Goal: Task Accomplishment & Management: Manage account settings

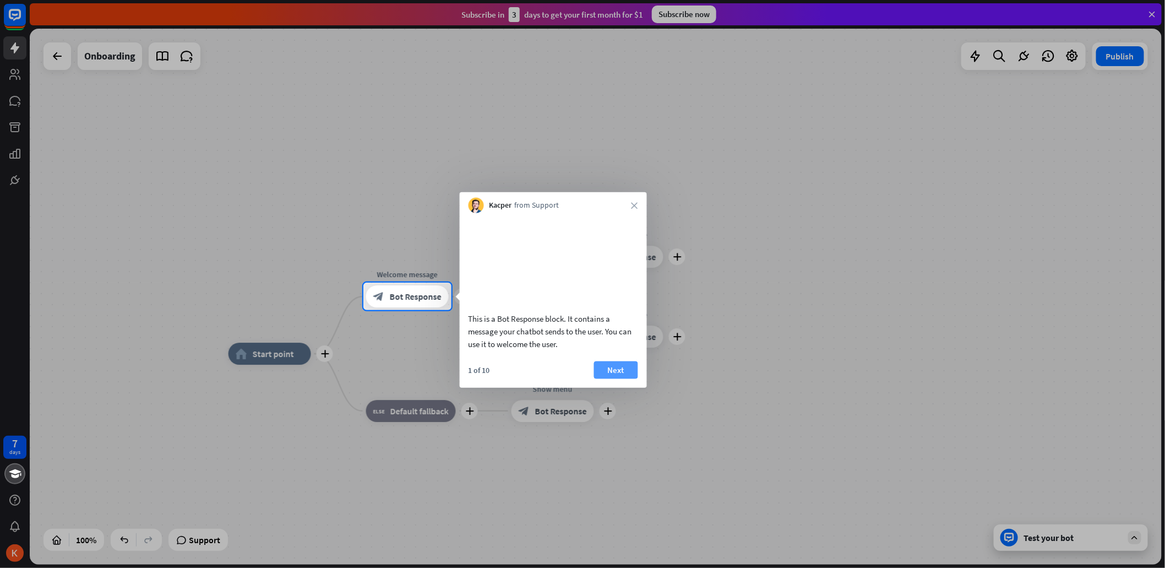
click at [617, 378] on button "Next" at bounding box center [616, 370] width 44 height 18
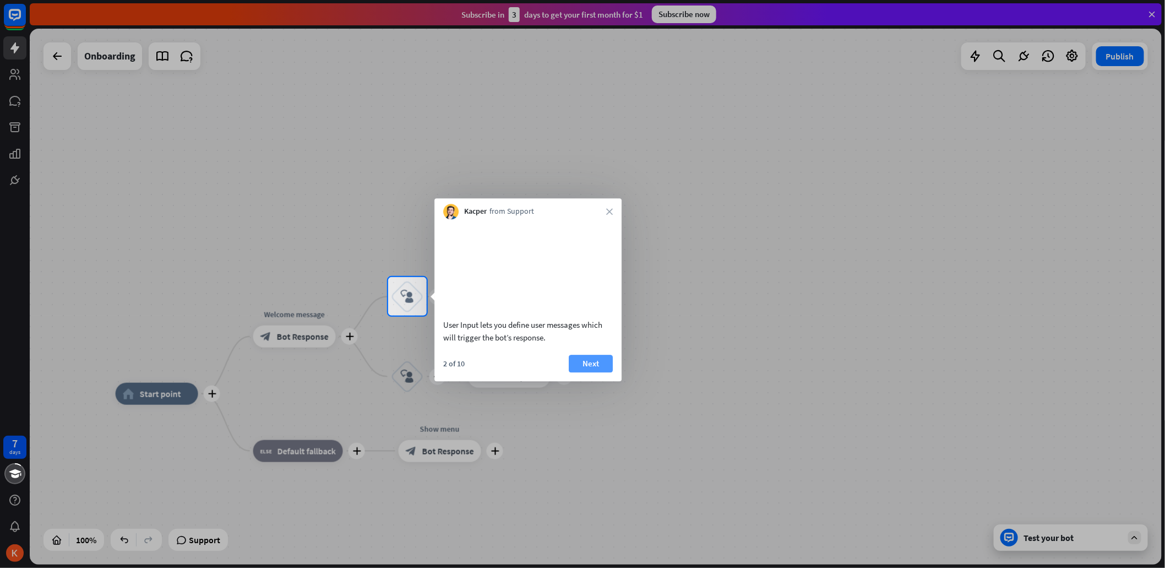
click at [598, 372] on button "Next" at bounding box center [591, 363] width 44 height 18
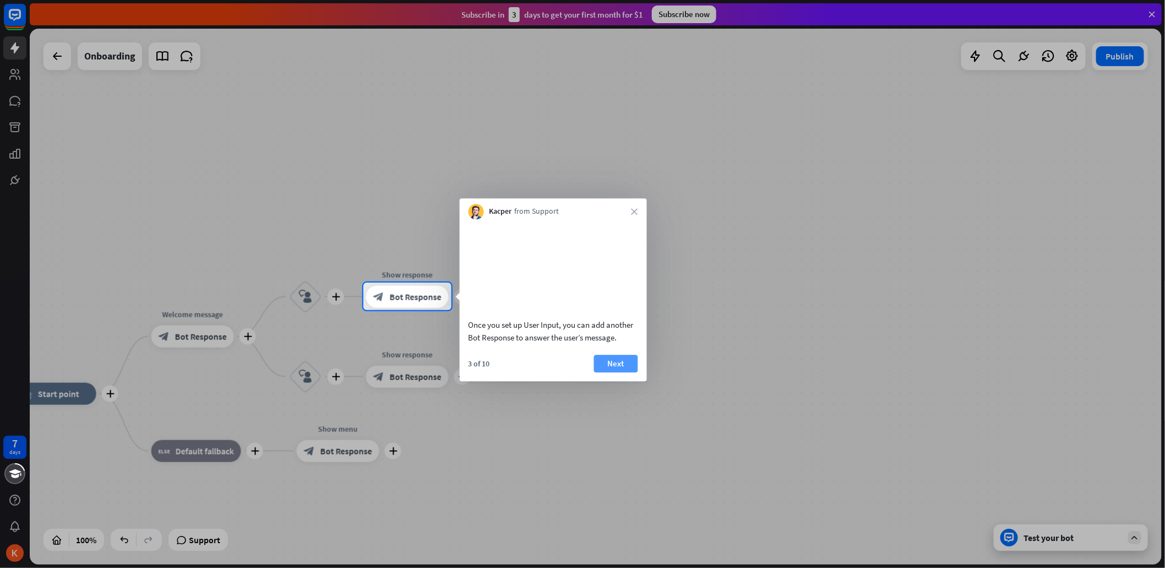
click at [616, 372] on button "Next" at bounding box center [616, 363] width 44 height 18
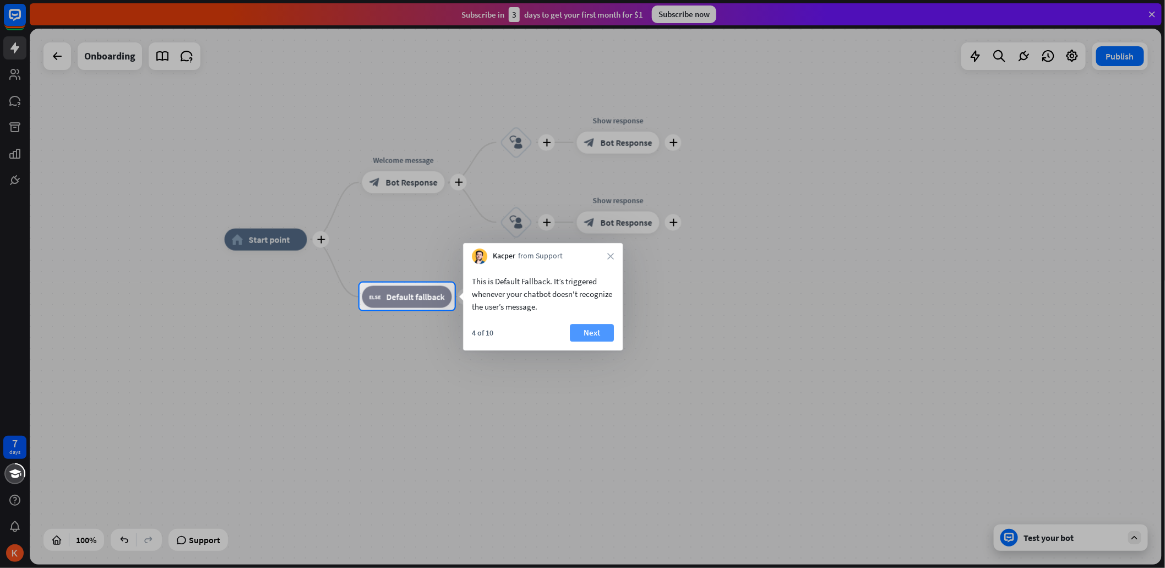
click at [593, 332] on button "Next" at bounding box center [592, 333] width 44 height 18
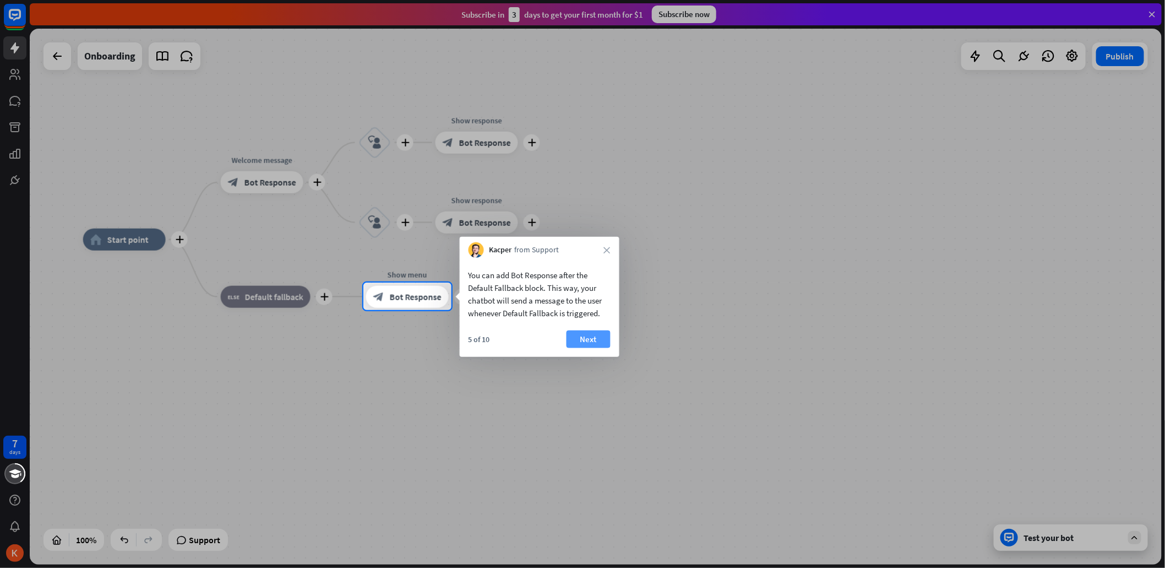
click at [593, 336] on button "Next" at bounding box center [588, 339] width 44 height 18
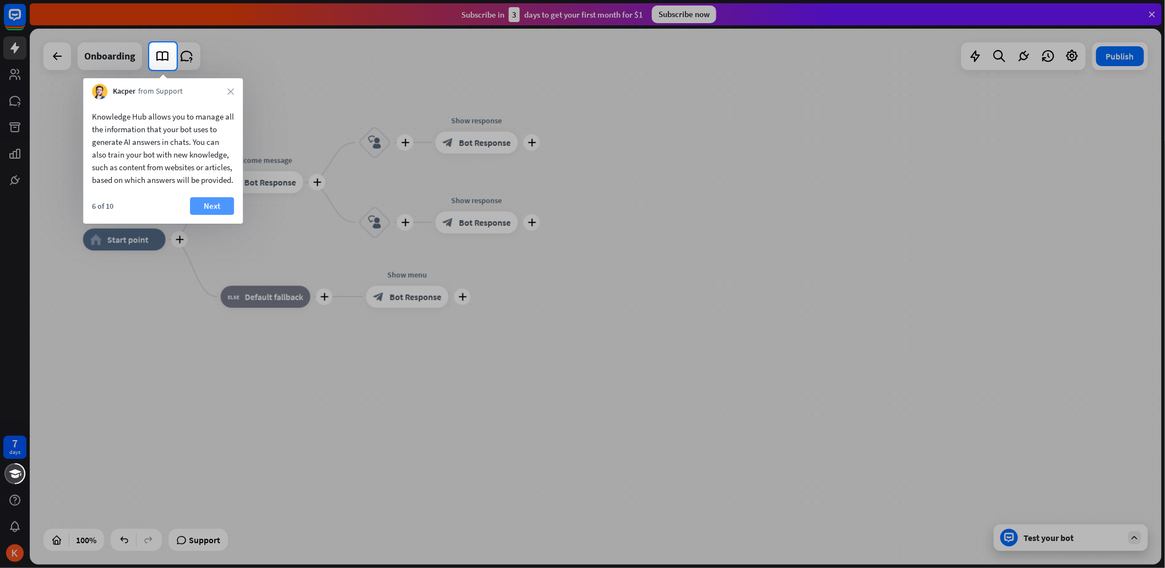
click at [225, 215] on button "Next" at bounding box center [212, 206] width 44 height 18
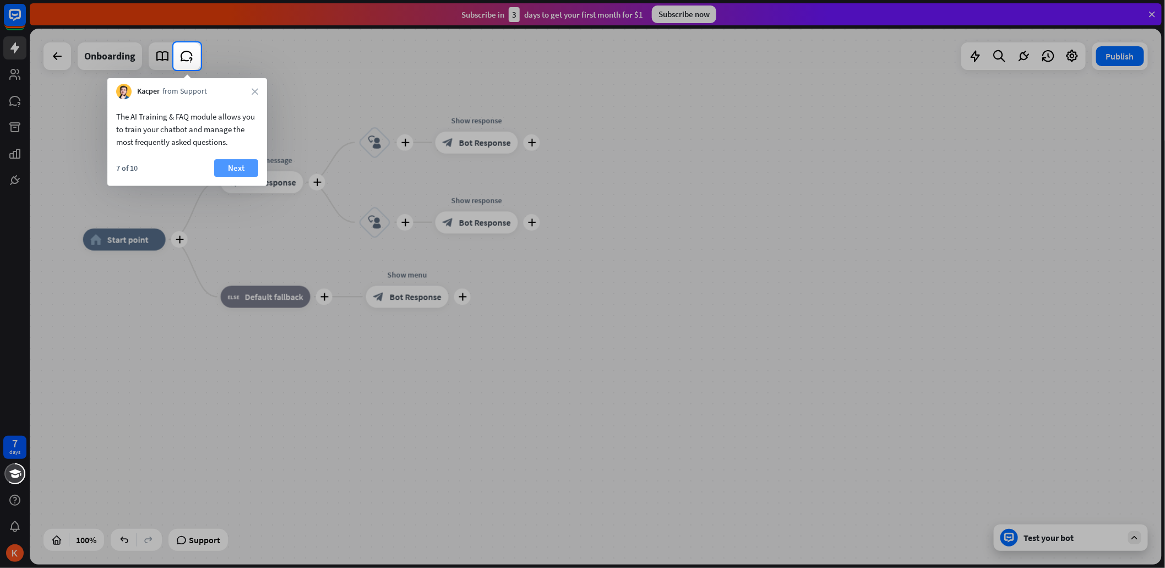
click at [243, 172] on button "Next" at bounding box center [236, 168] width 44 height 18
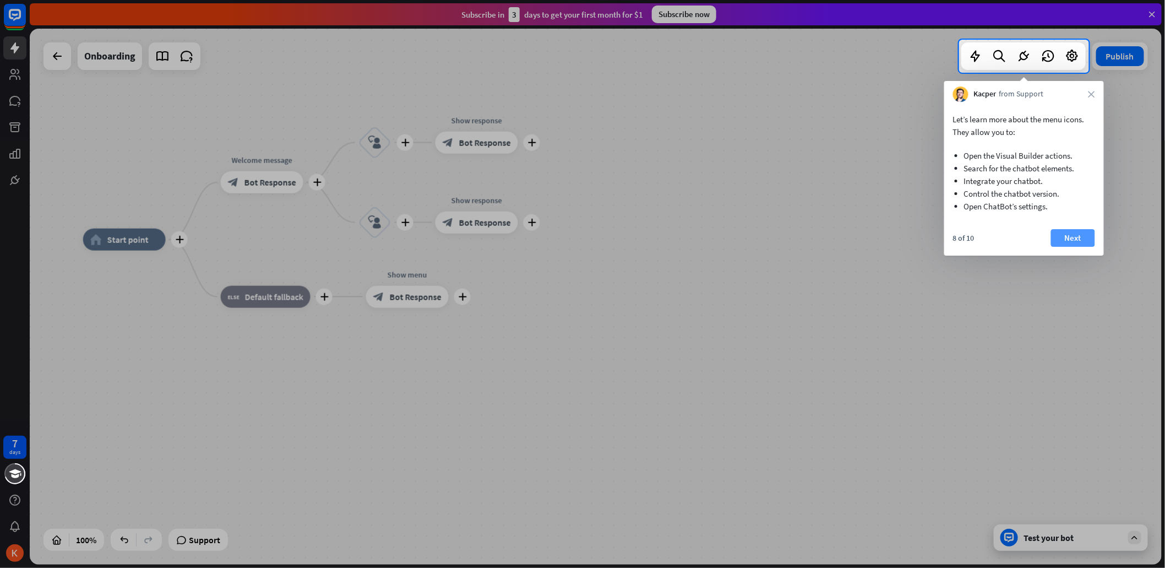
click at [1076, 237] on button "Next" at bounding box center [1073, 238] width 44 height 18
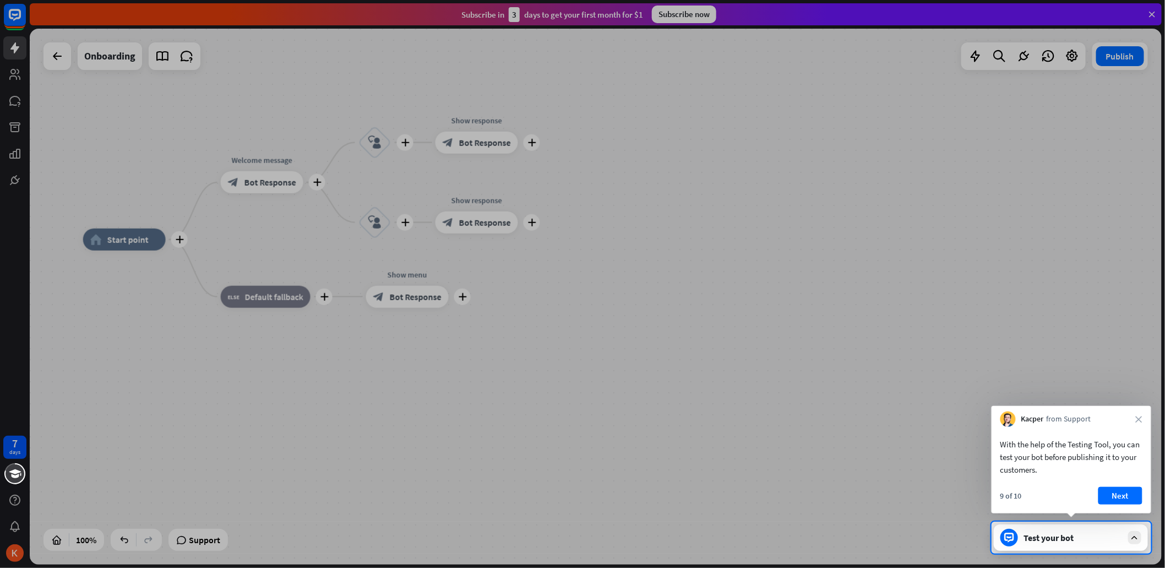
click at [1105, 538] on div "Test your bot" at bounding box center [1072, 537] width 99 height 11
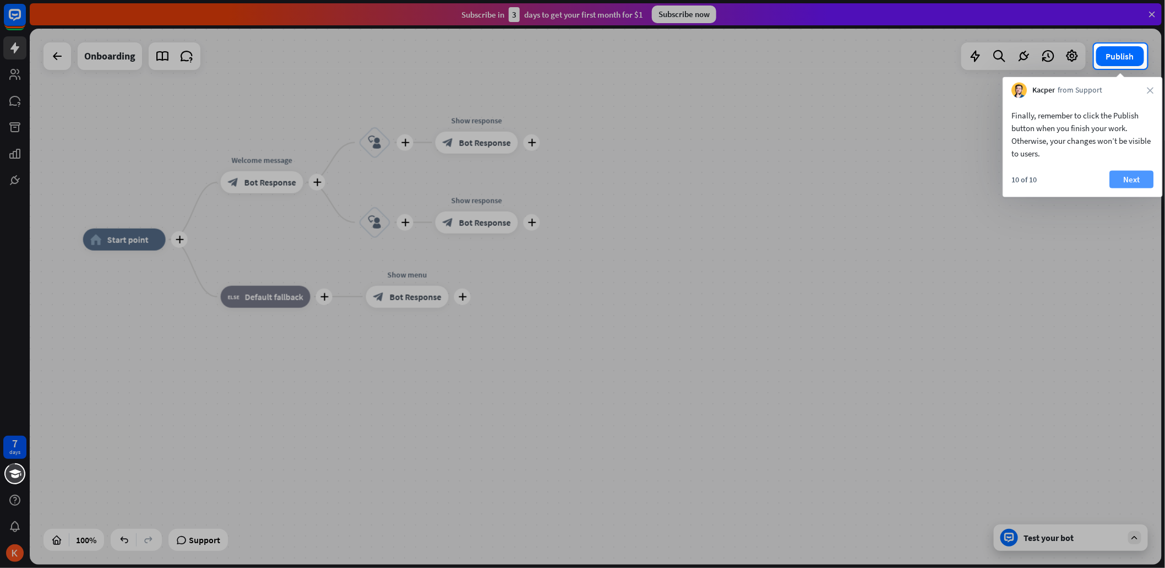
click at [1139, 182] on button "Next" at bounding box center [1131, 180] width 44 height 18
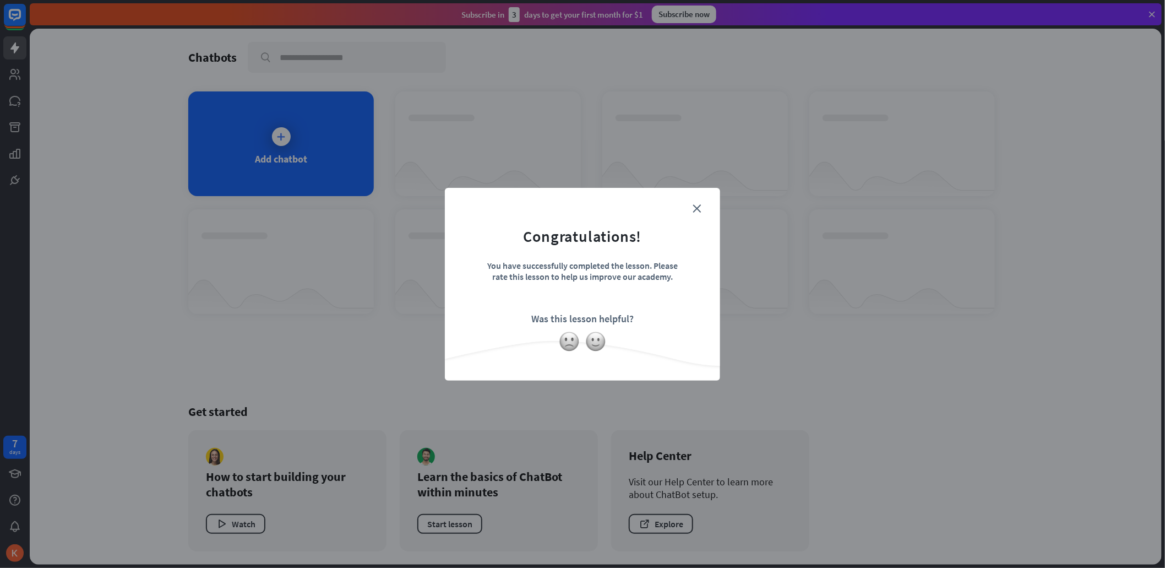
click at [703, 205] on form "Congratulations! You have successfully completed the lesson. Please rate this l…" at bounding box center [583, 267] width 248 height 132
click at [598, 340] on img at bounding box center [595, 341] width 21 height 21
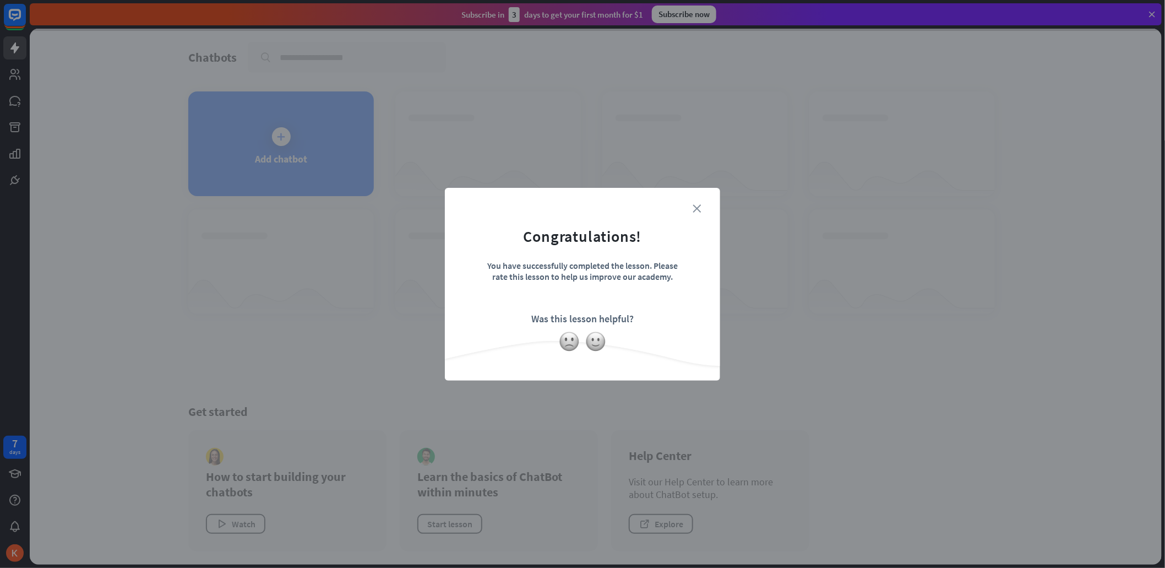
click at [697, 206] on icon "close" at bounding box center [696, 208] width 8 height 8
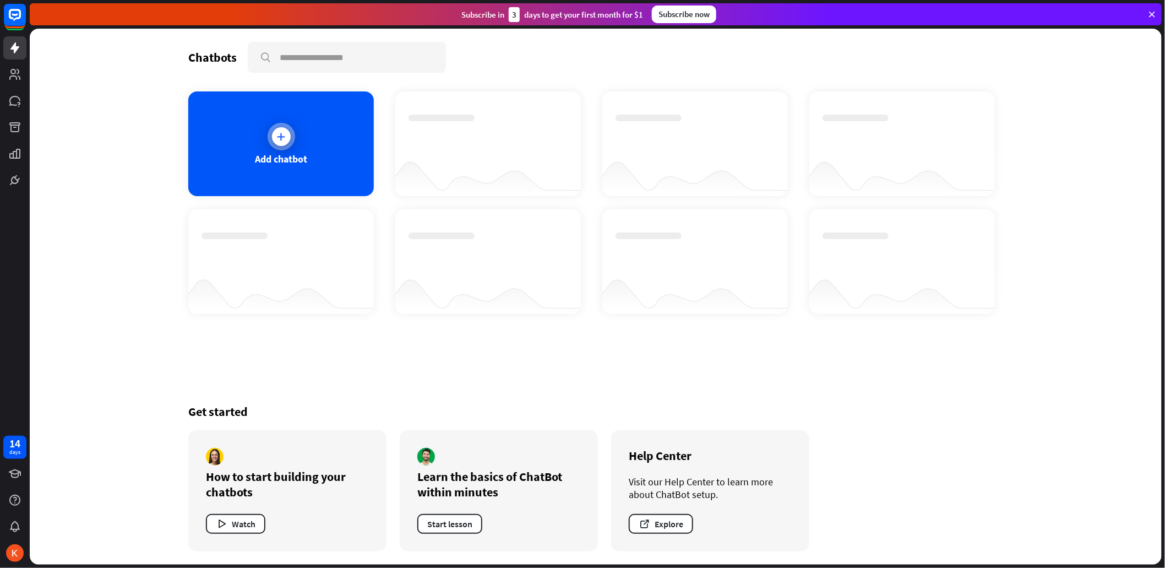
click at [281, 152] on div "Add chatbot" at bounding box center [281, 158] width 52 height 13
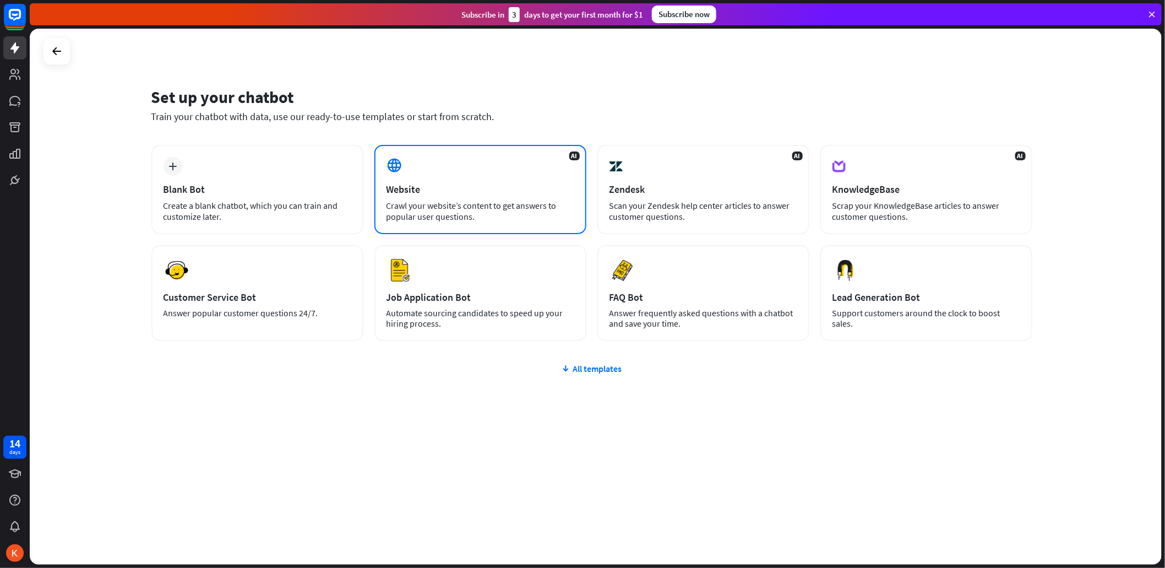
click at [477, 183] on div "Website" at bounding box center [480, 189] width 188 height 13
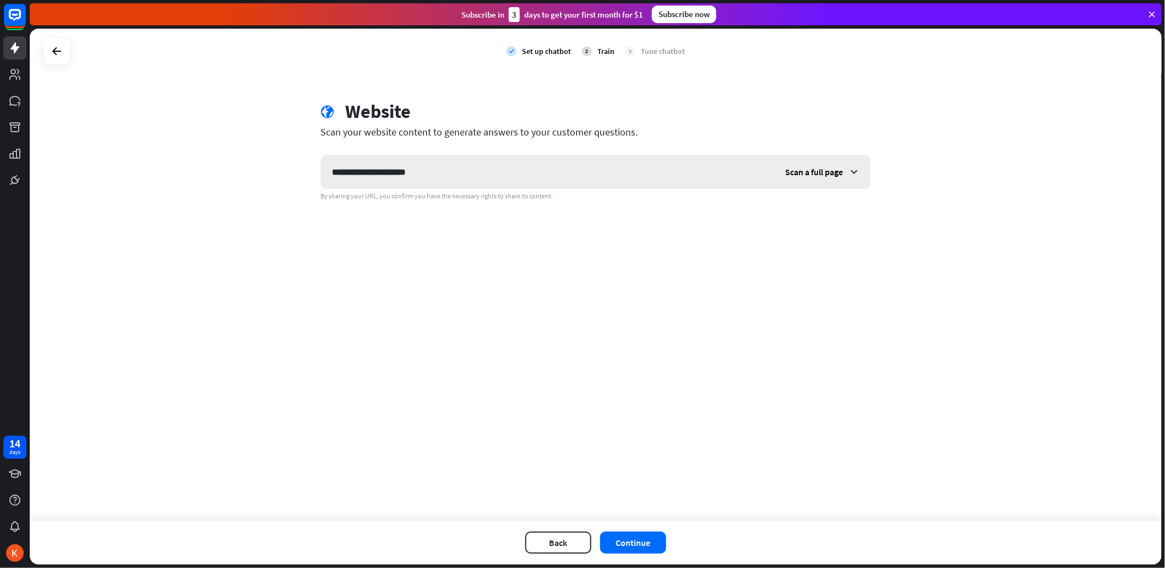
type input "**********"
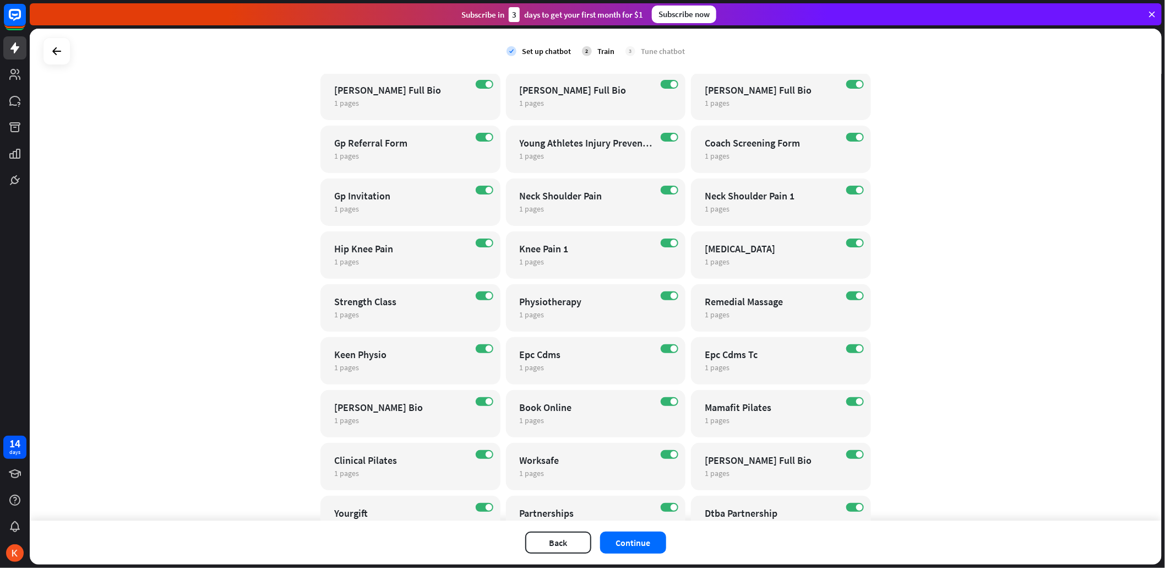
scroll to position [367, 0]
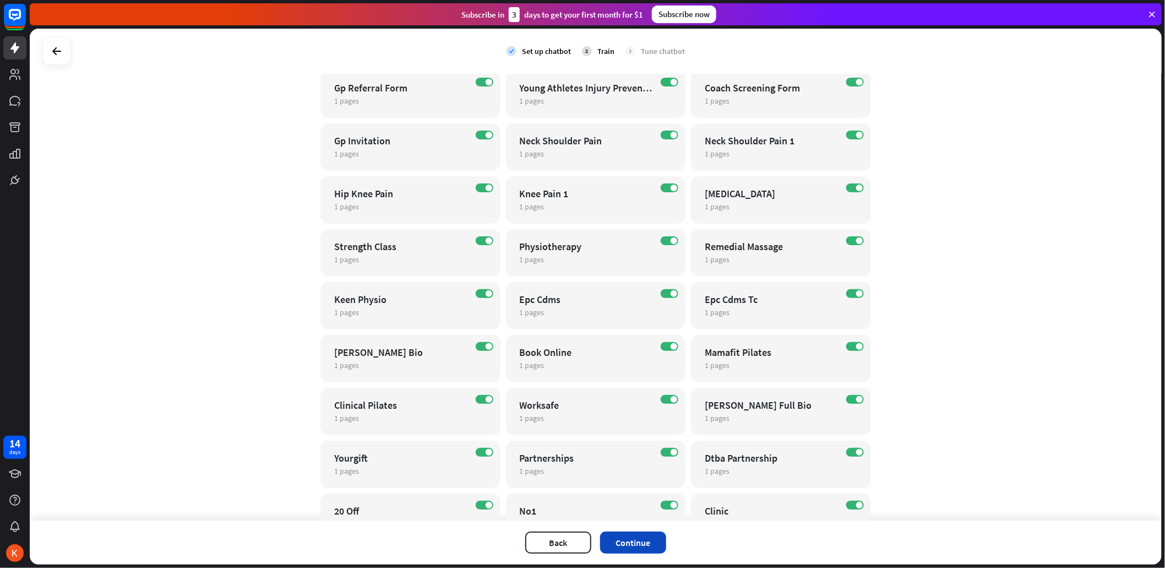
click at [636, 535] on button "Continue" at bounding box center [633, 542] width 66 height 22
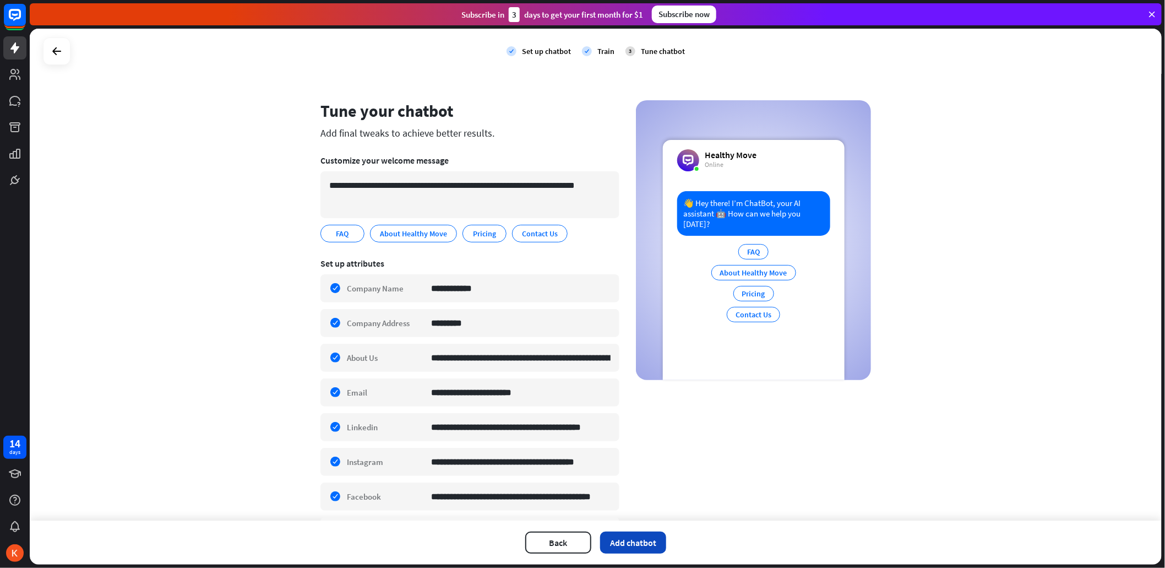
click at [642, 539] on button "Add chatbot" at bounding box center [633, 542] width 66 height 22
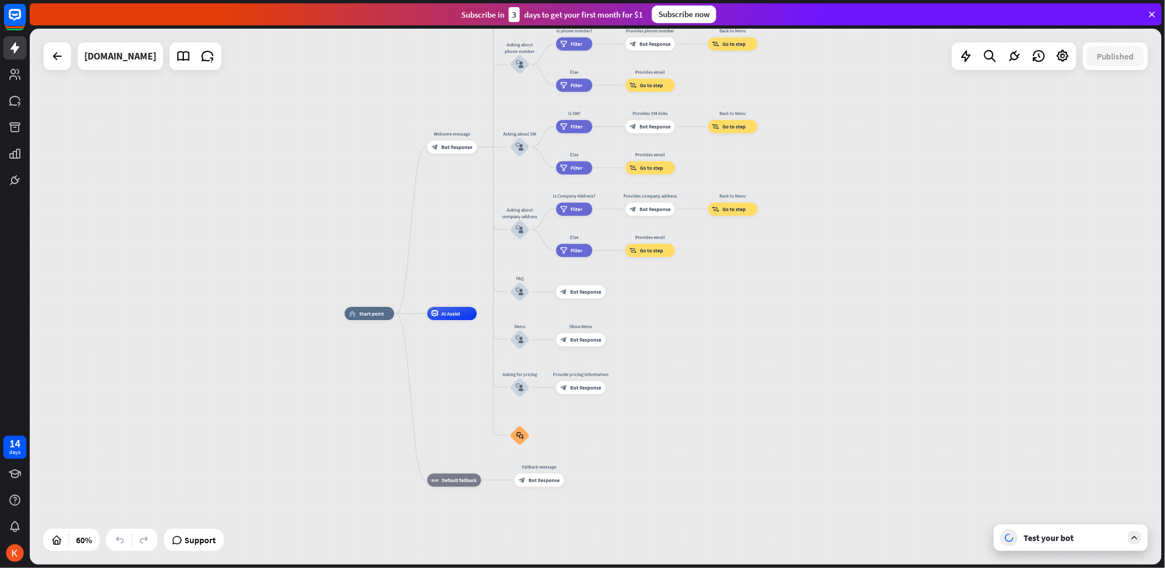
click at [1063, 532] on div "Test your bot" at bounding box center [1072, 537] width 99 height 11
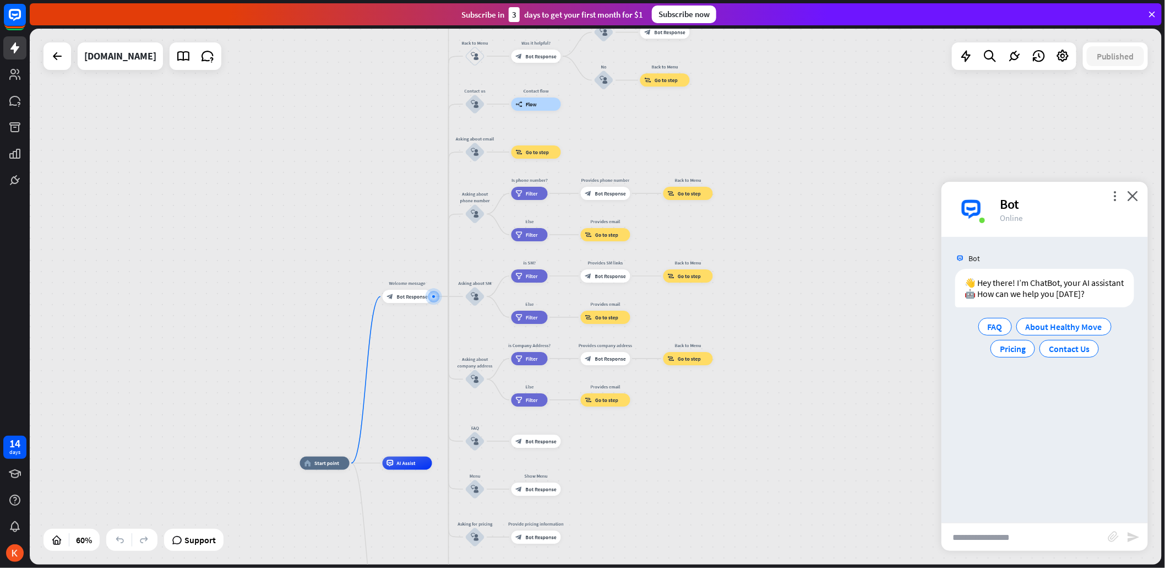
click at [1005, 536] on input "text" at bounding box center [1024, 537] width 167 height 28
type input "**********"
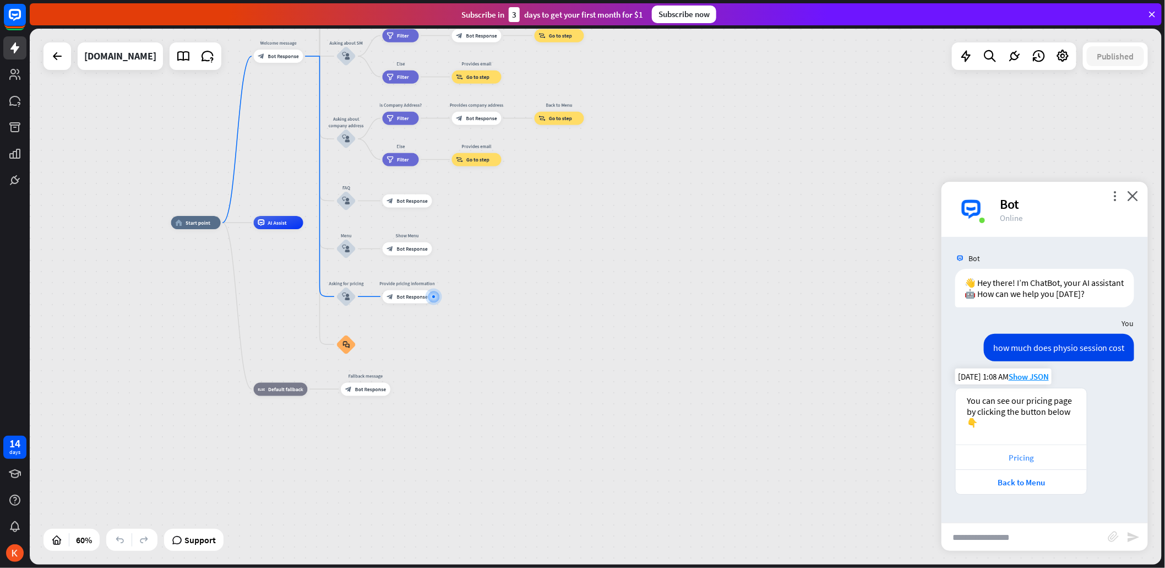
click at [1019, 452] on div "Pricing" at bounding box center [1021, 457] width 120 height 10
click at [1039, 534] on input "text" at bounding box center [1024, 537] width 167 height 28
type input "**********"
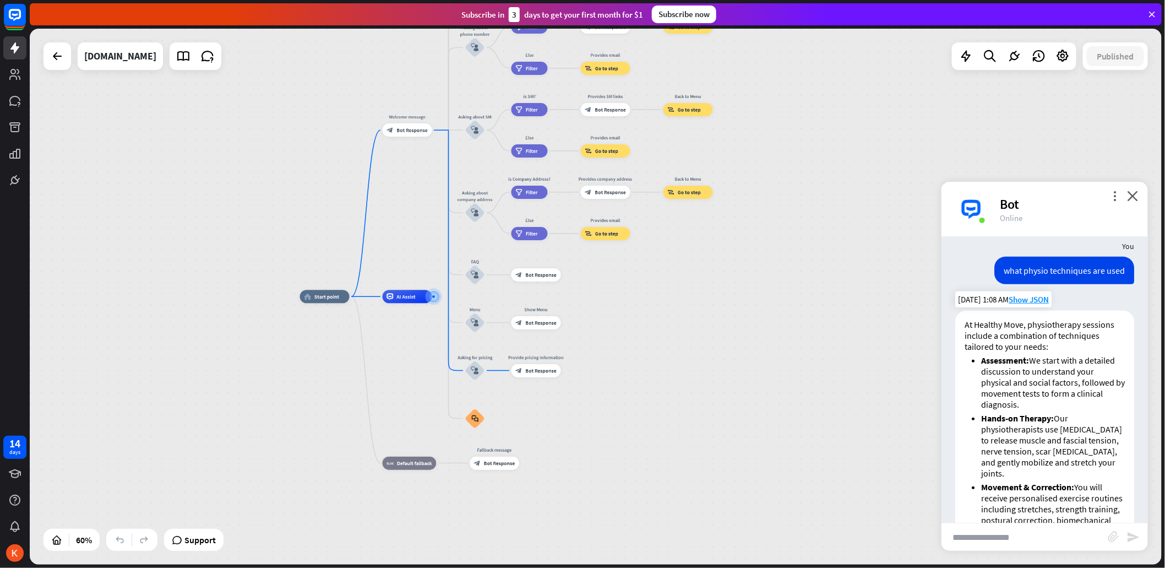
scroll to position [266, 0]
drag, startPoint x: 1023, startPoint y: 540, endPoint x: 1027, endPoint y: 533, distance: 8.1
click at [1023, 539] on input "text" at bounding box center [1024, 537] width 167 height 28
type input "**********"
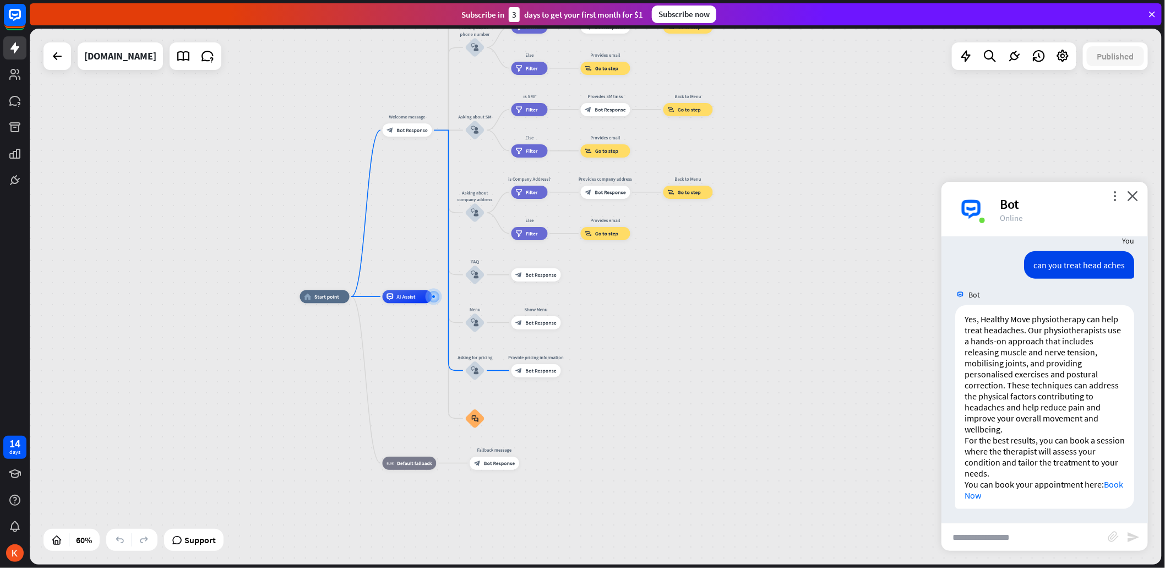
scroll to position [771, 0]
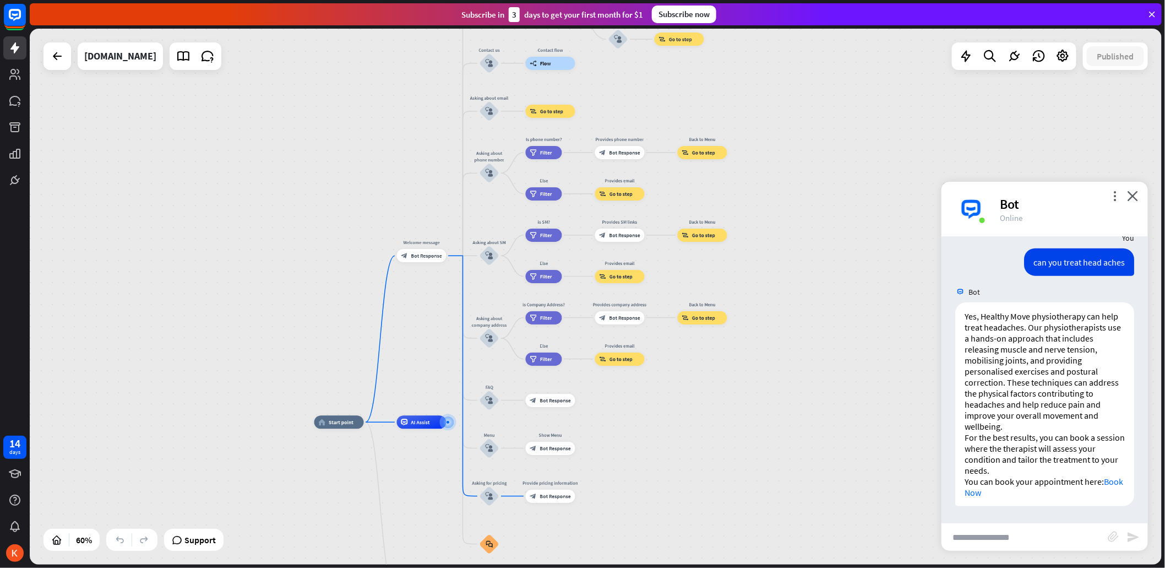
drag, startPoint x: 744, startPoint y: 376, endPoint x: 752, endPoint y: 417, distance: 41.6
click at [752, 417] on div "home_2 Start point Welcome message block_bot_response Bot Response About us blo…" at bounding box center [596, 297] width 1132 height 536
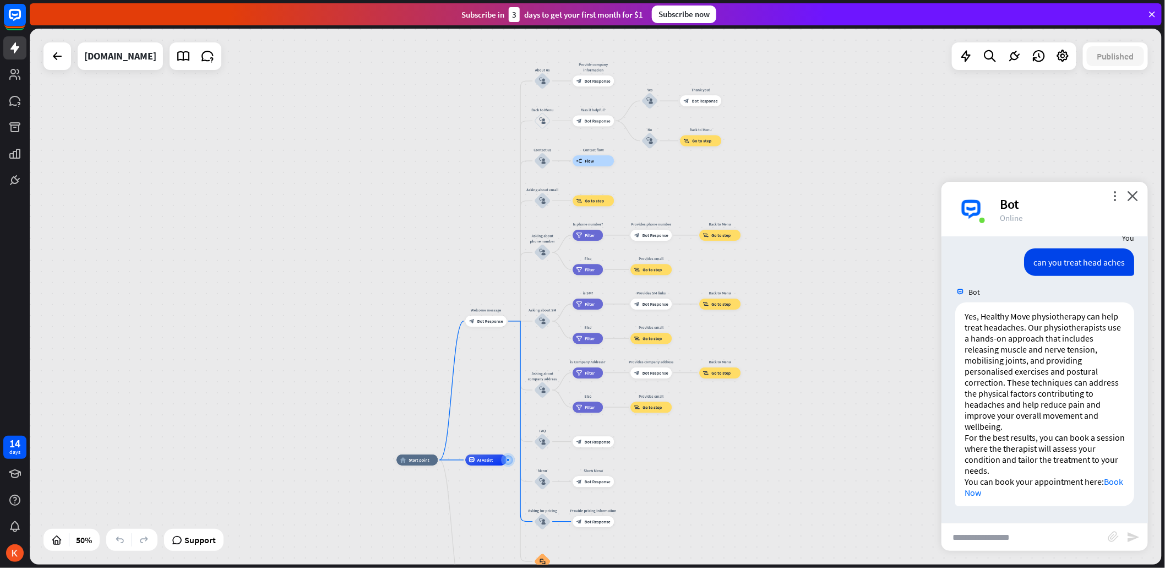
drag, startPoint x: 807, startPoint y: 313, endPoint x: 810, endPoint y: 397, distance: 84.8
click at [810, 397] on div "home_2 Start point Welcome message block_bot_response Bot Response About us blo…" at bounding box center [596, 297] width 1132 height 536
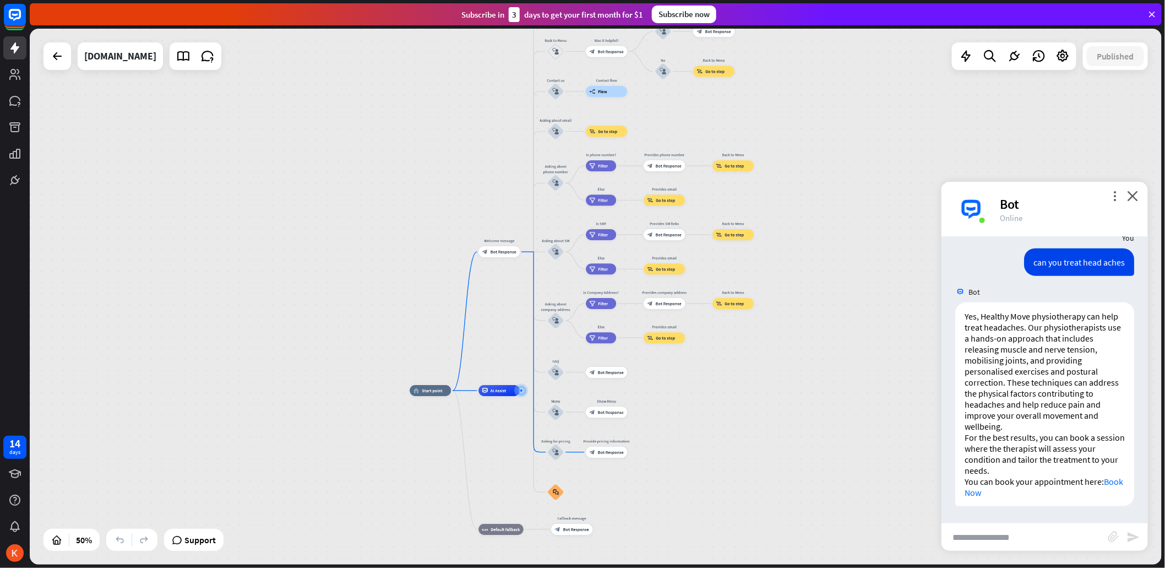
drag, startPoint x: 821, startPoint y: 309, endPoint x: 819, endPoint y: 297, distance: 11.8
click at [819, 297] on div "home_2 Start point Welcome message block_bot_response Bot Response About us blo…" at bounding box center [596, 297] width 1132 height 536
click at [1019, 541] on input "text" at bounding box center [1024, 537] width 167 height 28
type input "**********"
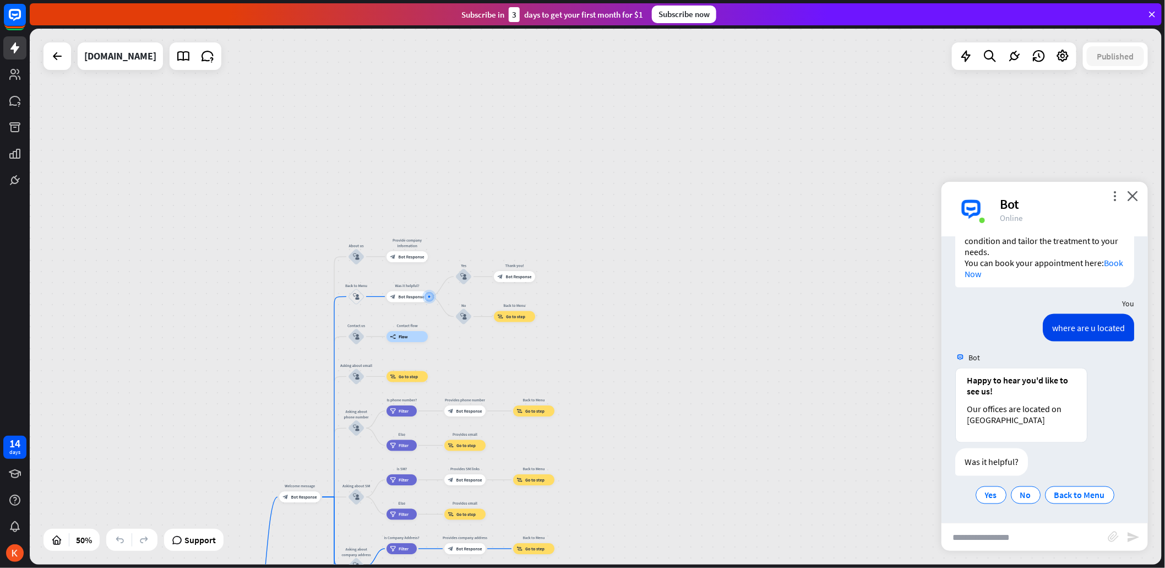
scroll to position [989, 0]
type input "*******"
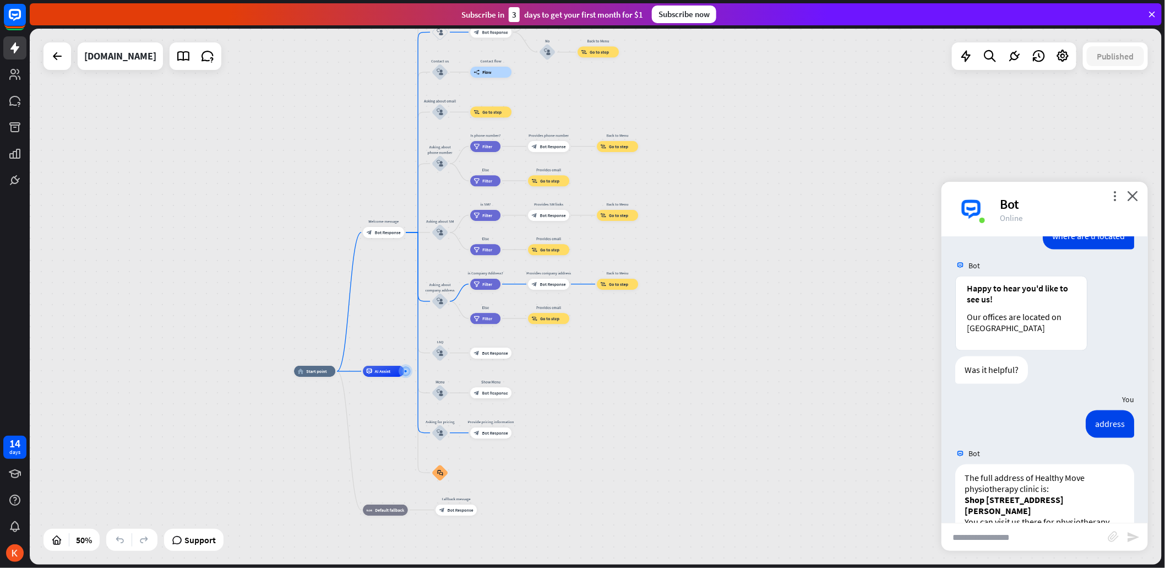
scroll to position [1132, 0]
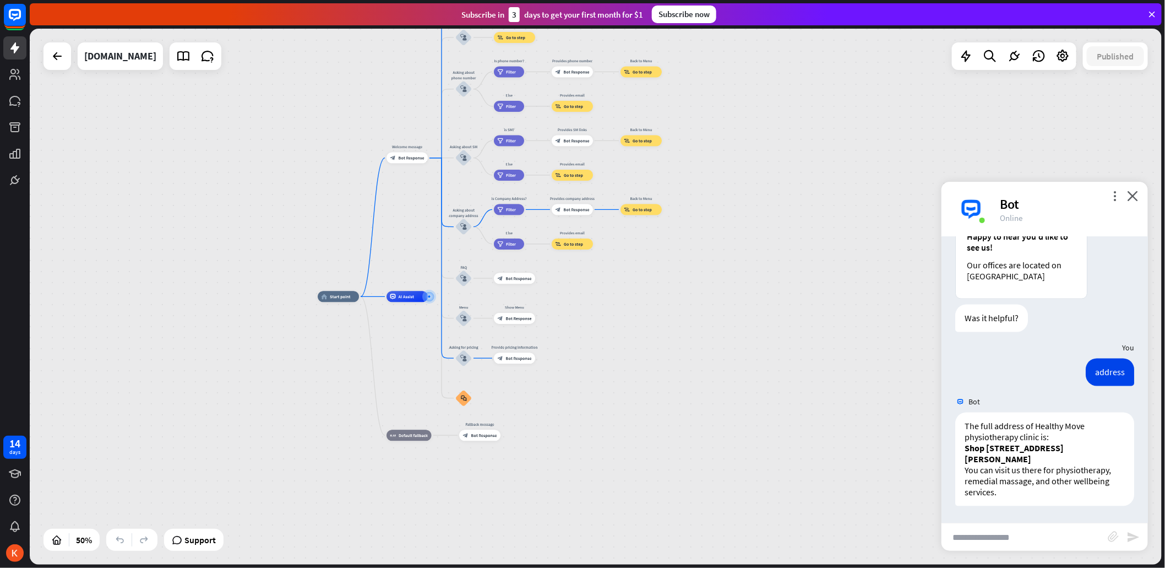
click at [997, 536] on input "text" at bounding box center [1024, 537] width 167 height 28
type input "**********"
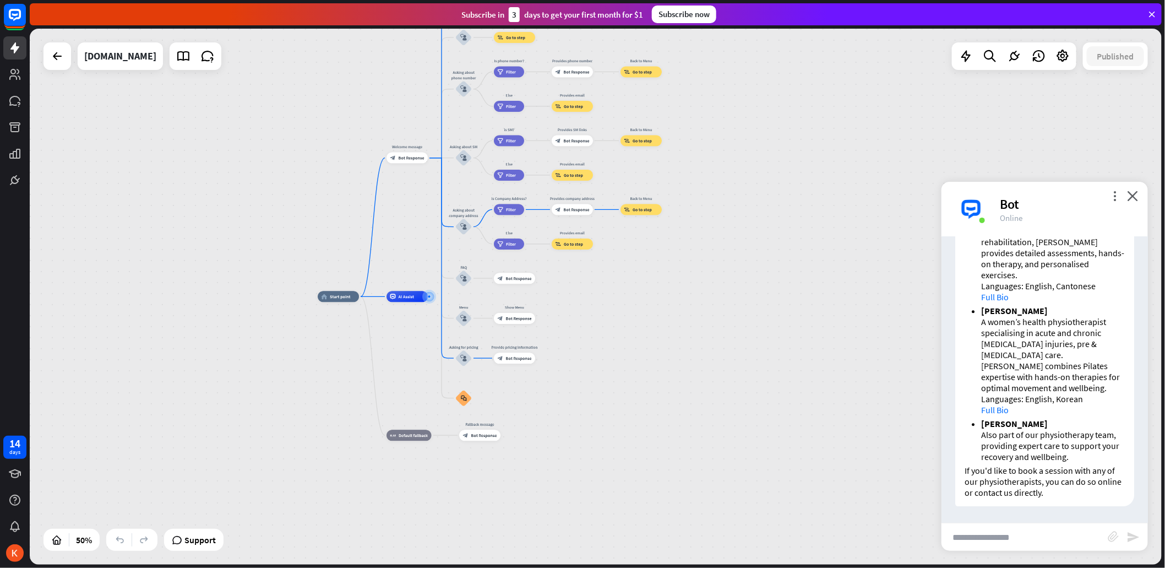
scroll to position [1683, 0]
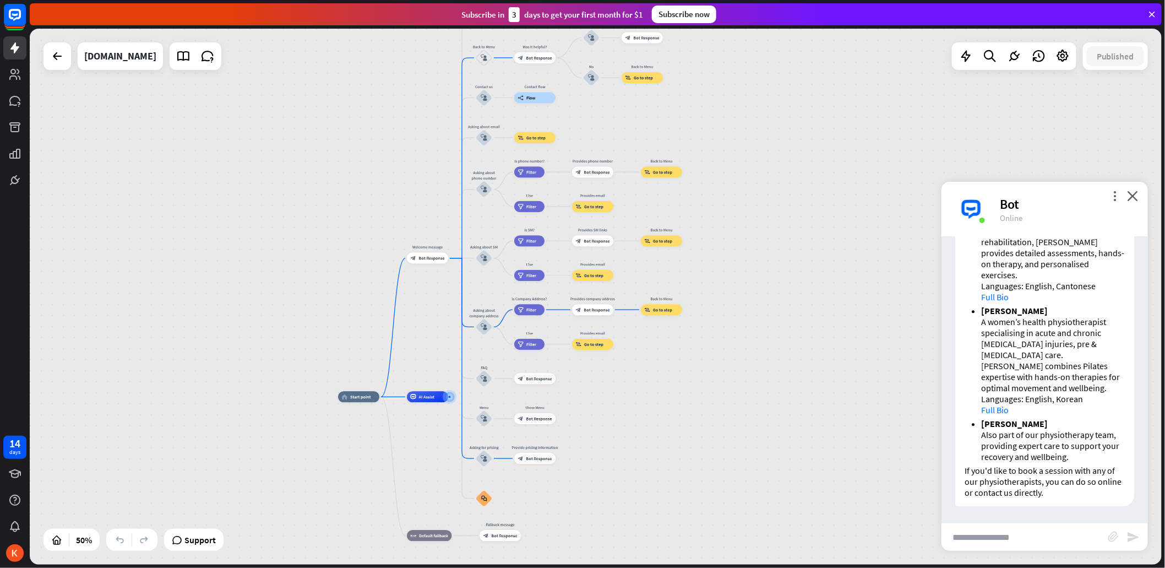
drag, startPoint x: 794, startPoint y: 96, endPoint x: 815, endPoint y: 194, distance: 100.6
click at [815, 194] on div "home_2 Start point Welcome message block_bot_response Bot Response About us blo…" at bounding box center [596, 297] width 1132 height 536
click at [1138, 196] on icon "close" at bounding box center [1132, 195] width 11 height 10
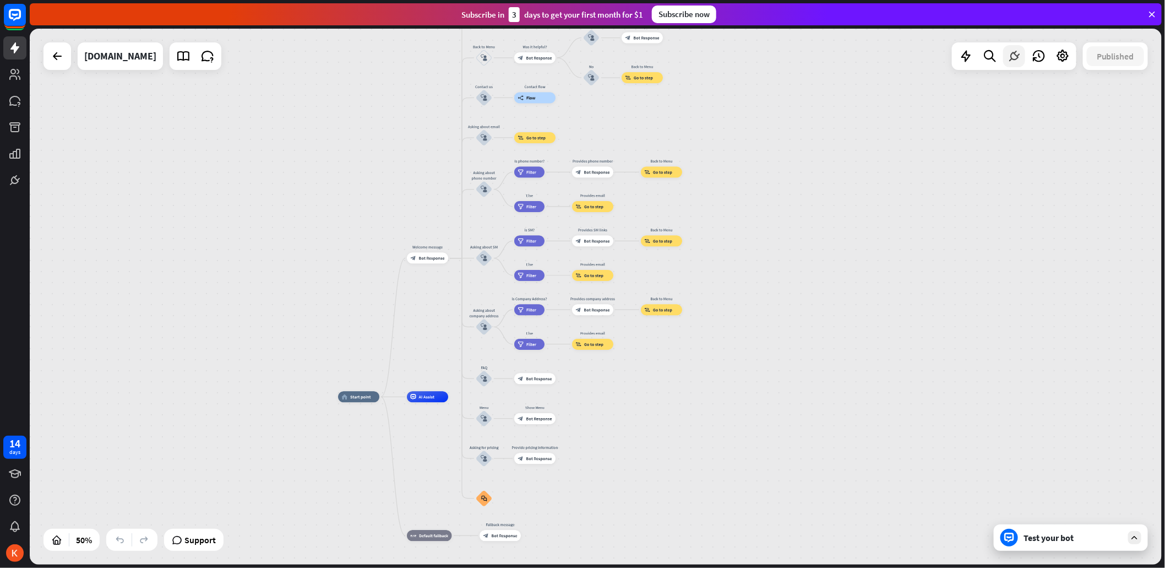
click at [1012, 54] on icon at bounding box center [1014, 56] width 14 height 14
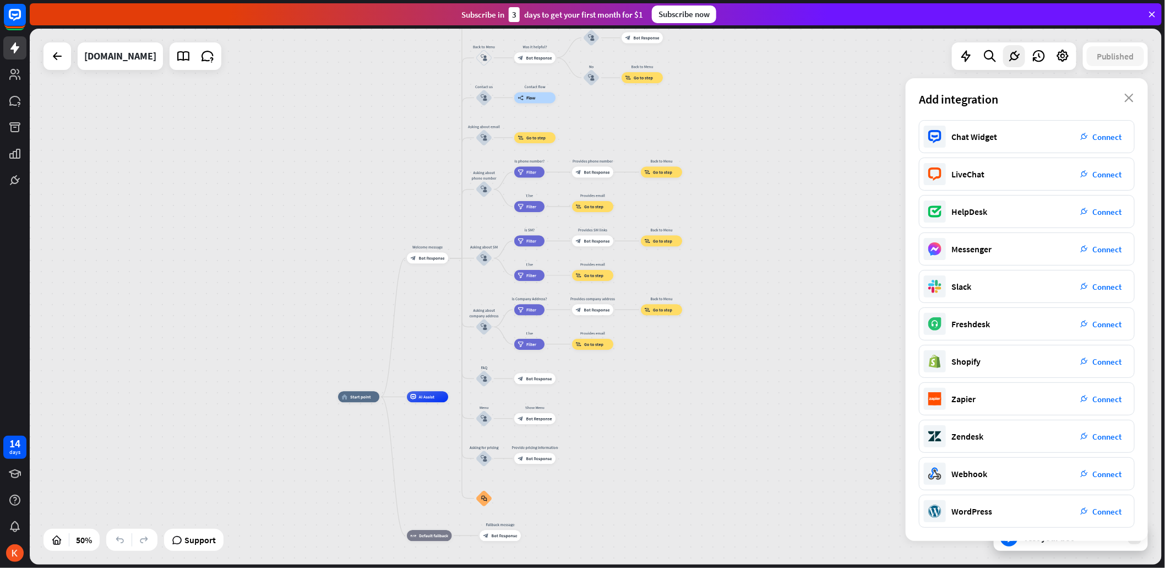
click at [849, 191] on div "home_2 Start point Welcome message block_bot_response Bot Response About us blo…" at bounding box center [596, 297] width 1132 height 536
click at [1130, 98] on icon "close" at bounding box center [1129, 98] width 9 height 9
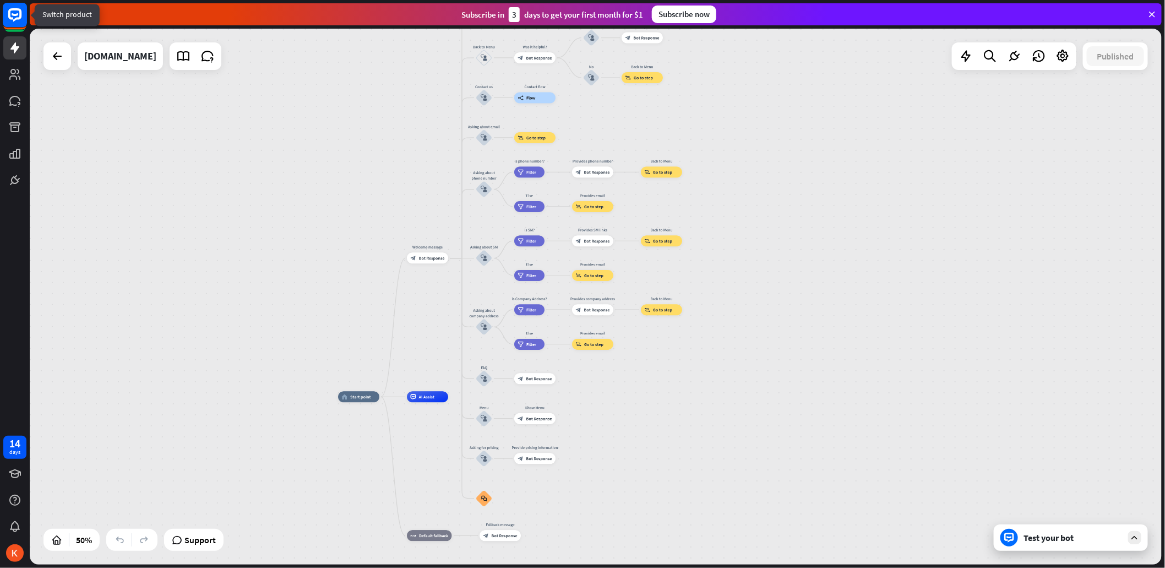
click at [14, 20] on icon at bounding box center [14, 14] width 13 height 13
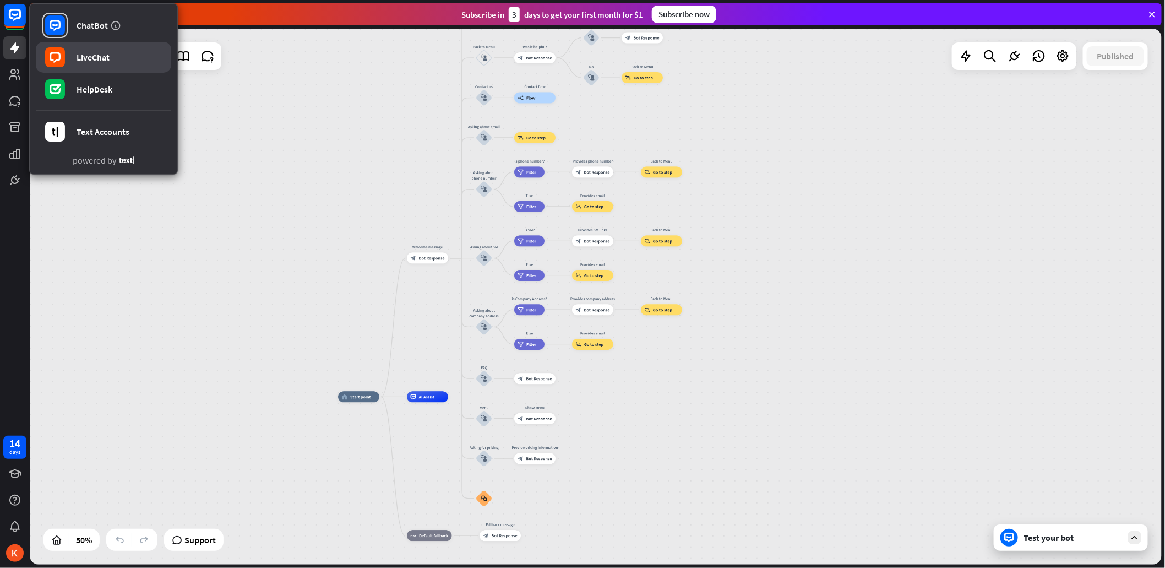
click at [127, 52] on link "LiveChat" at bounding box center [103, 57] width 135 height 31
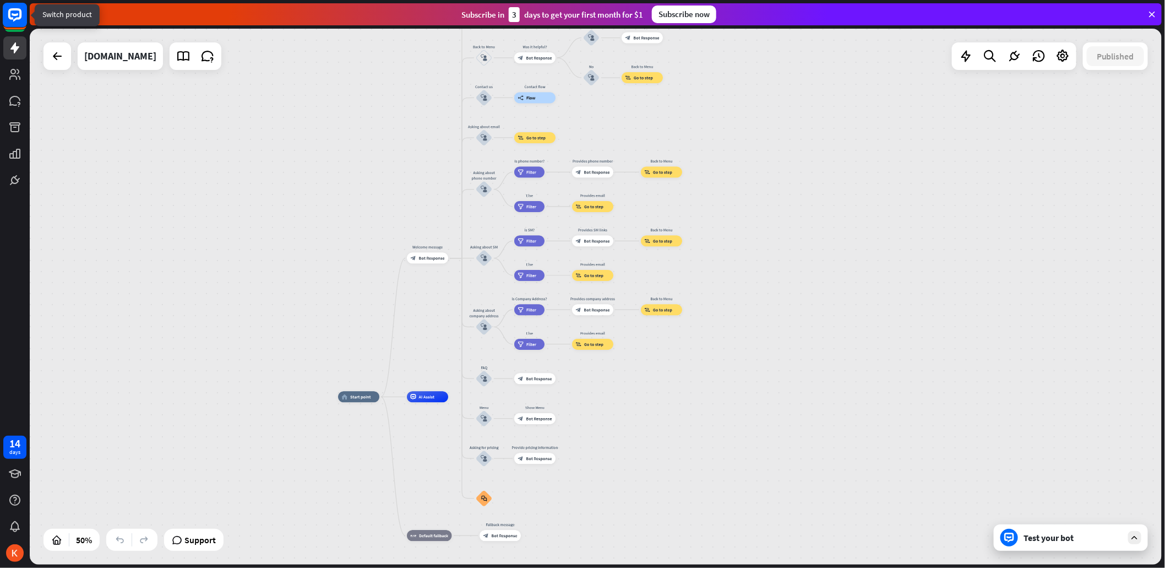
click at [23, 18] on rect at bounding box center [15, 15] width 24 height 24
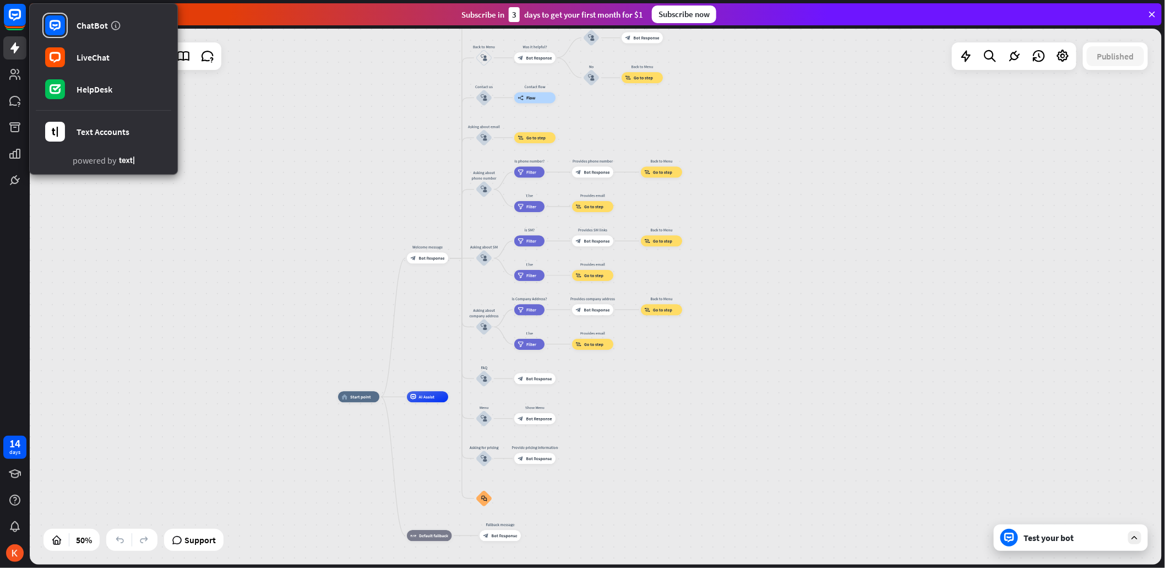
click at [836, 118] on div "home_2 Start point Welcome message block_bot_response Bot Response About us blo…" at bounding box center [596, 297] width 1132 height 536
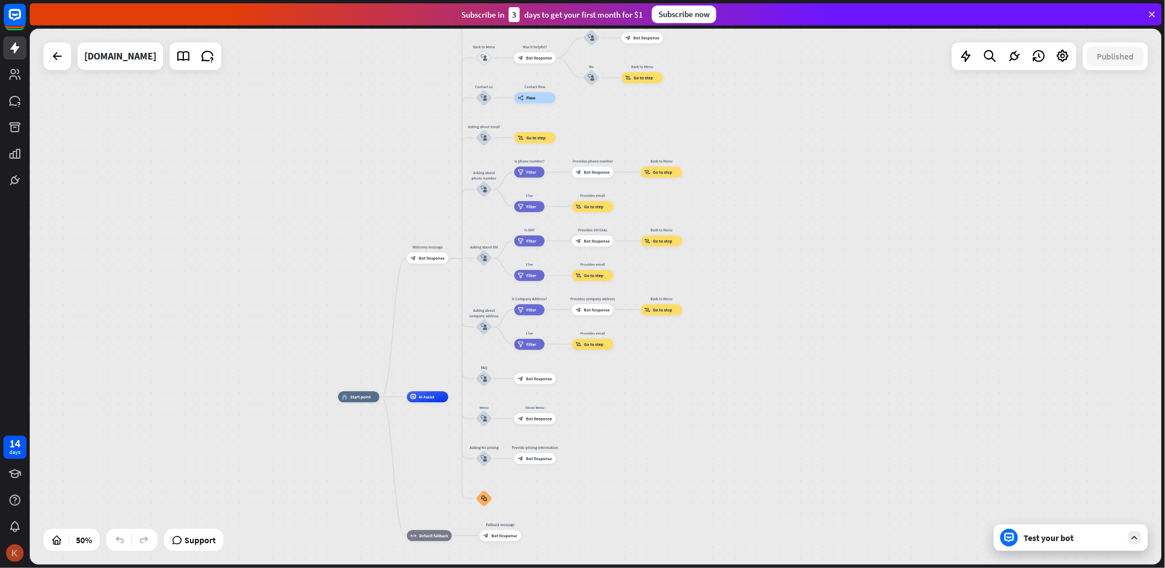
click at [13, 547] on img at bounding box center [15, 553] width 18 height 18
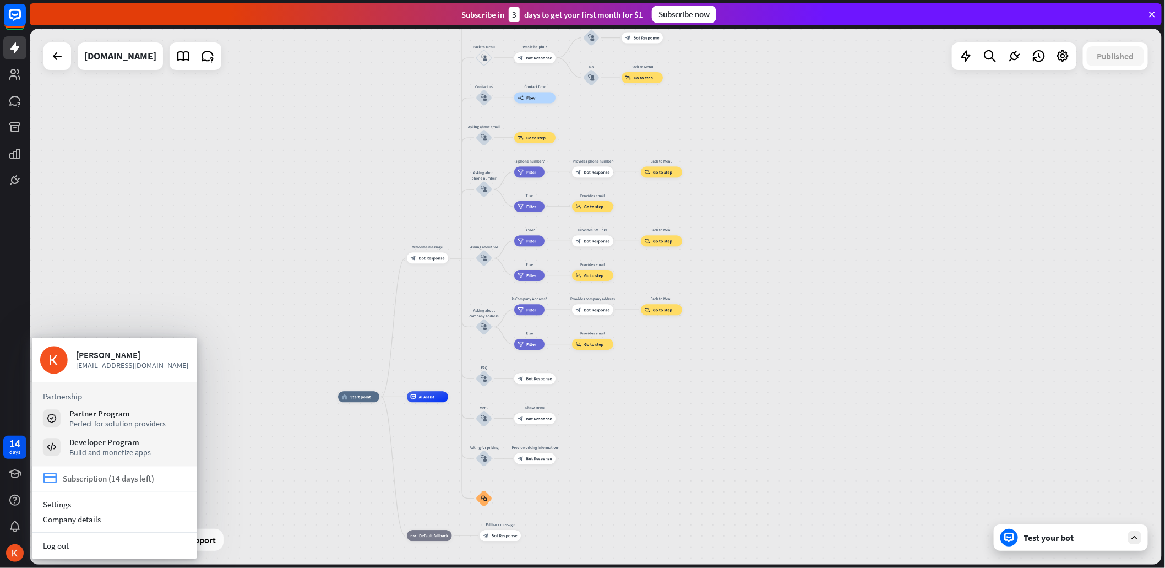
click at [105, 478] on div "Subscription (14 days left)" at bounding box center [108, 478] width 91 height 10
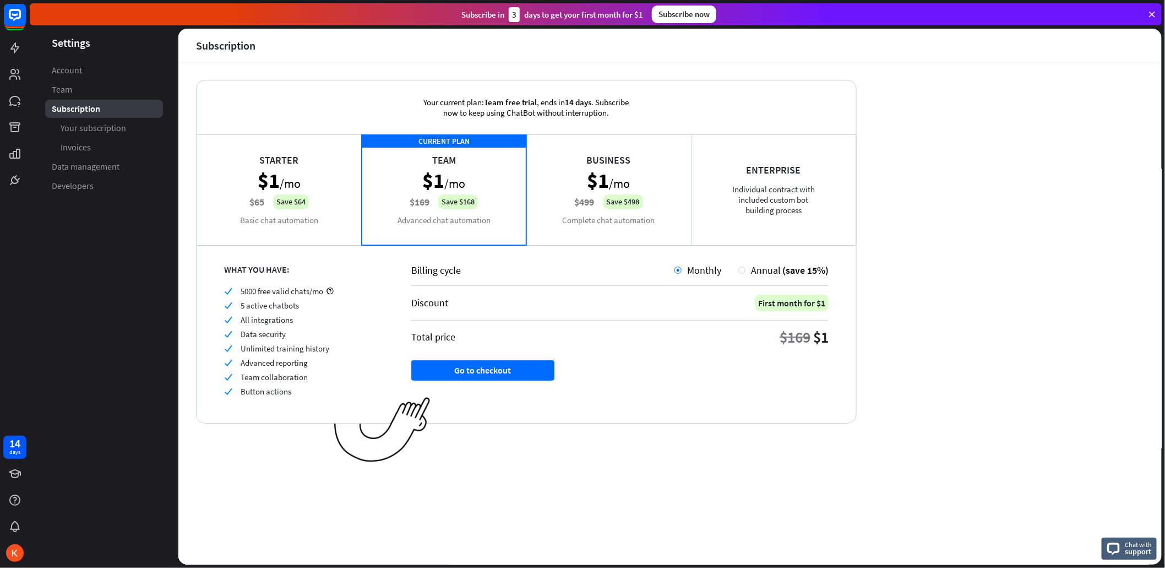
click at [641, 198] on div "Business $1 /mo $499 Save $498 Complete chat automation" at bounding box center [608, 189] width 165 height 110
click at [426, 189] on div "CURRENT PLAN Team $1 /mo $169 Save $168 Advanced chat automation" at bounding box center [444, 189] width 165 height 110
click at [616, 189] on div "Business $1 /mo $499 Save $498 Complete chat automation" at bounding box center [608, 189] width 165 height 110
click at [436, 182] on div "CURRENT PLAN Team $1 /mo $169 Save $168 Advanced chat automation" at bounding box center [444, 189] width 165 height 110
click at [612, 176] on div "Business $1 /mo $499 Save $498 Complete chat automation" at bounding box center [608, 189] width 165 height 110
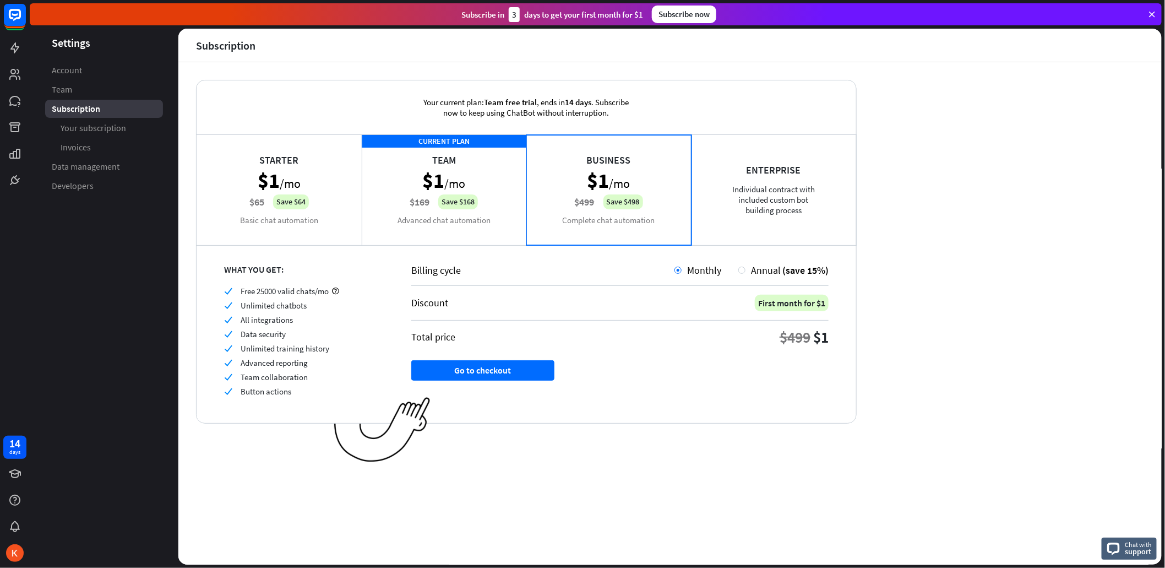
click at [471, 180] on div "CURRENT PLAN Team $1 /mo $169 Save $168 Advanced chat automation" at bounding box center [444, 189] width 165 height 110
click at [597, 197] on div "Business $1 /mo $499 Save $498 Complete chat automation" at bounding box center [608, 189] width 165 height 110
click at [482, 185] on div "CURRENT PLAN Team $1 /mo $169 Save $168 Advanced chat automation" at bounding box center [444, 189] width 165 height 110
click at [1130, 397] on div "Your current plan: Team free trial , ends [DATE] . Subscribe now to keep using …" at bounding box center [669, 313] width 983 height 502
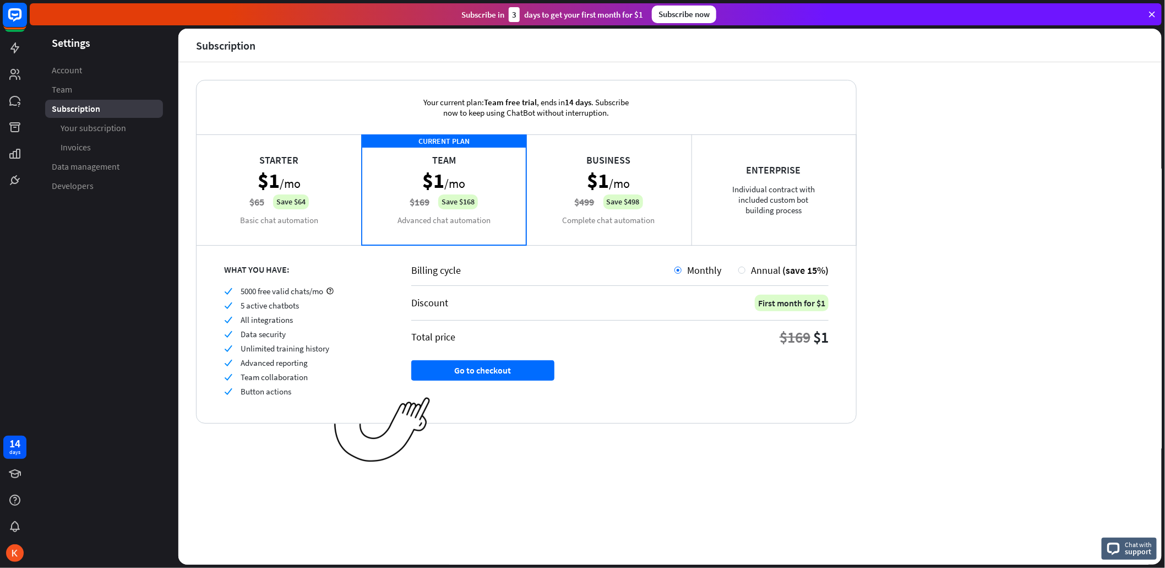
click at [15, 21] on rect at bounding box center [15, 15] width 24 height 24
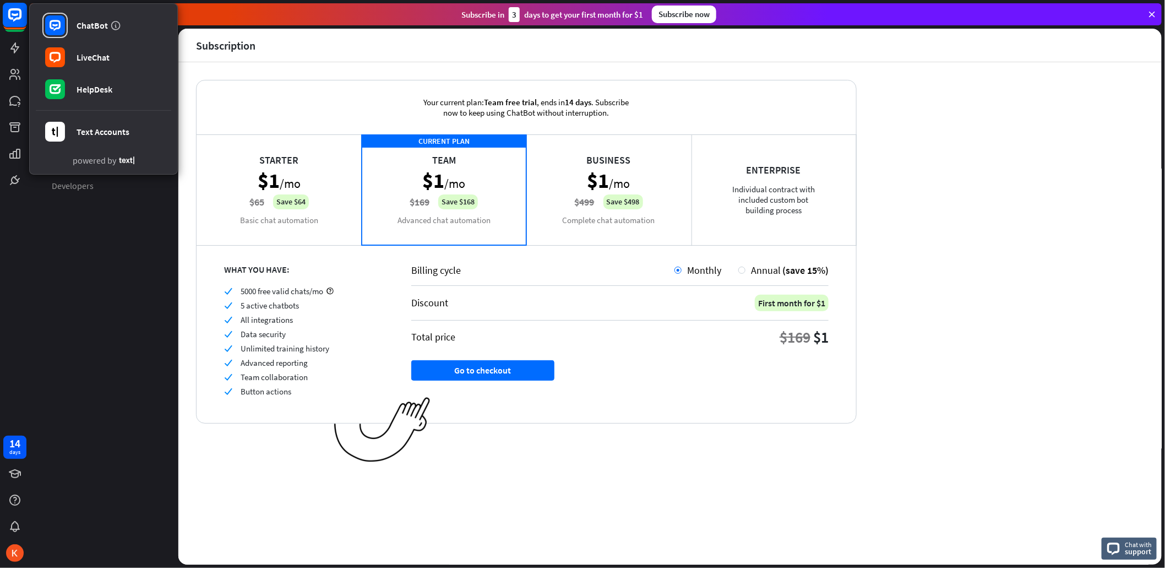
click at [15, 21] on rect at bounding box center [15, 15] width 24 height 24
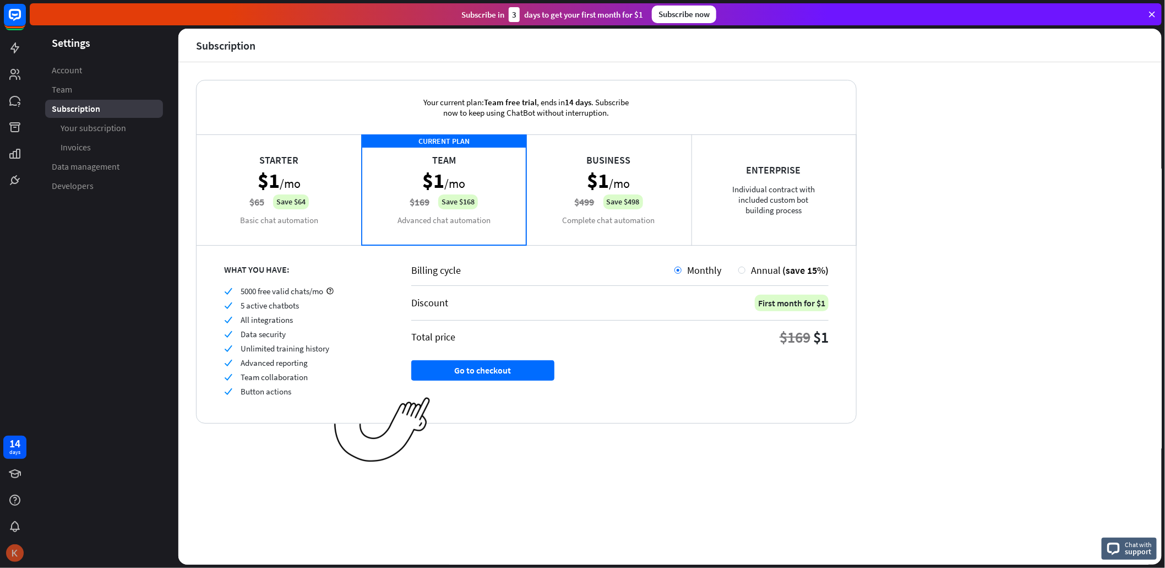
click at [15, 548] on img at bounding box center [15, 553] width 18 height 18
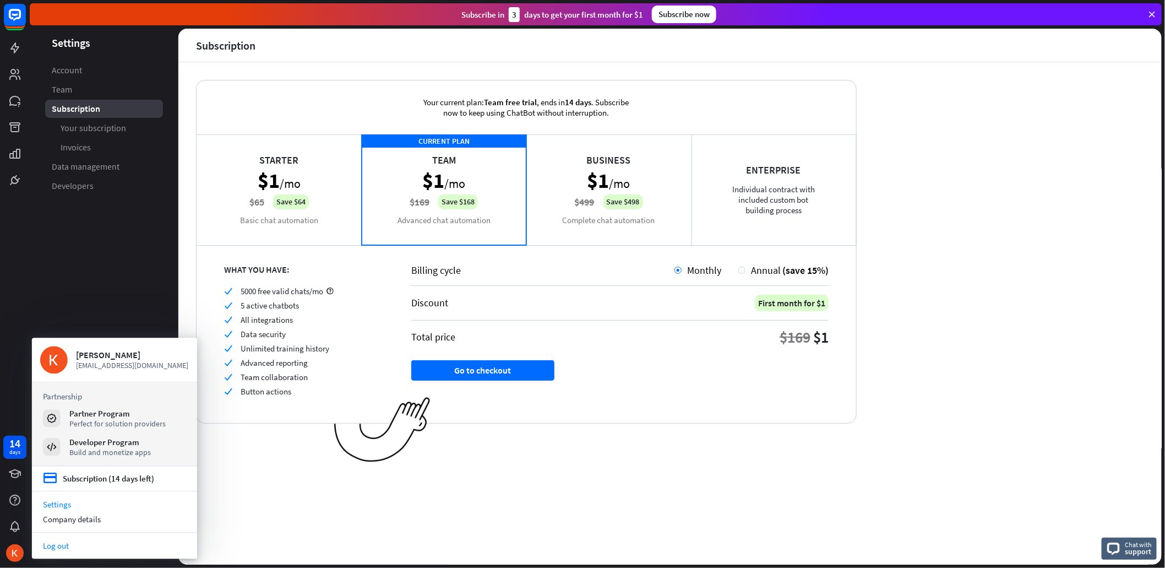
click at [83, 539] on link "Log out" at bounding box center [114, 545] width 165 height 15
